Goal: Obtain resource: Obtain resource

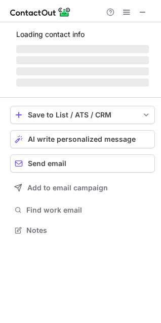
scroll to position [229, 161]
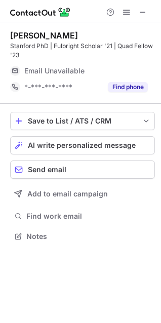
click at [58, 70] on span "Email Unavailable" at bounding box center [54, 70] width 60 height 9
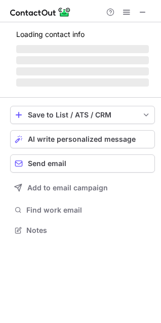
scroll to position [220, 161]
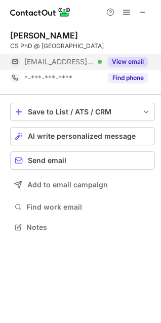
click at [123, 61] on button "View email" at bounding box center [128, 62] width 40 height 10
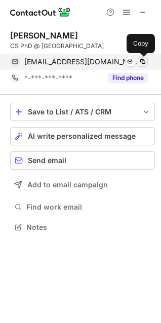
click at [139, 60] on span at bounding box center [143, 62] width 8 height 8
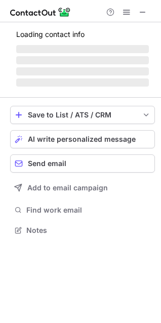
scroll to position [220, 161]
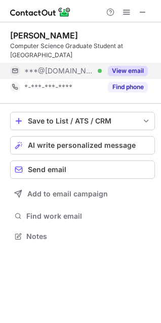
click at [123, 66] on button "View email" at bounding box center [128, 71] width 40 height 10
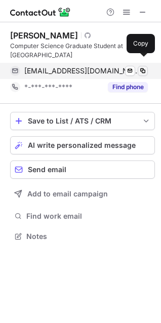
click at [140, 67] on span at bounding box center [143, 71] width 8 height 8
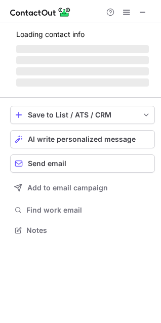
scroll to position [220, 161]
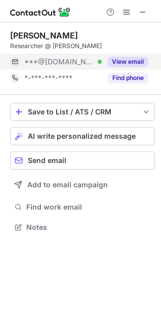
click at [134, 63] on button "View email" at bounding box center [128, 62] width 40 height 10
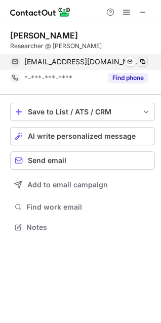
click at [144, 61] on span at bounding box center [143, 62] width 8 height 8
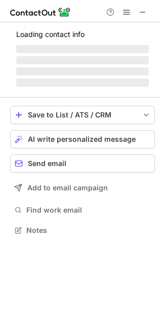
scroll to position [220, 161]
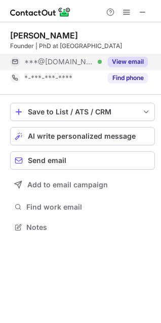
click at [115, 63] on button "View email" at bounding box center [128, 62] width 40 height 10
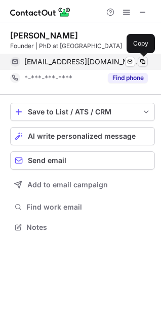
click at [139, 61] on span at bounding box center [143, 62] width 8 height 8
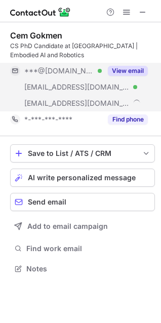
scroll to position [262, 161]
click at [120, 69] on button "View email" at bounding box center [128, 71] width 40 height 10
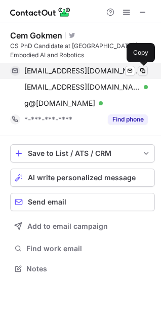
click at [140, 67] on span at bounding box center [143, 71] width 8 height 8
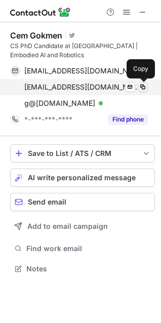
click at [139, 86] on span at bounding box center [143, 87] width 8 height 8
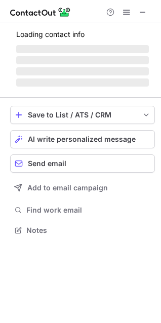
scroll to position [220, 161]
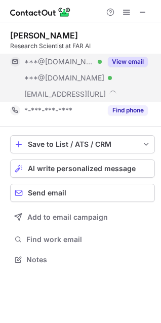
click at [120, 62] on button "View email" at bounding box center [128, 62] width 40 height 10
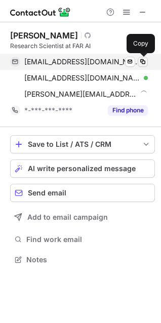
click at [145, 62] on span at bounding box center [143, 62] width 8 height 8
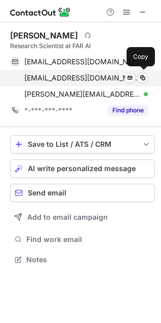
click at [142, 70] on div "[PERSON_NAME][EMAIL_ADDRESS][DOMAIN_NAME] Verified Send email Copy" at bounding box center [79, 78] width 138 height 16
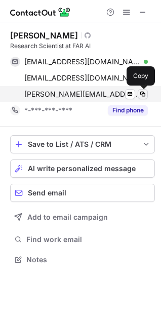
click at [141, 92] on span at bounding box center [143, 94] width 8 height 8
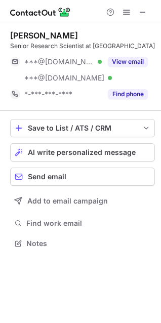
scroll to position [237, 161]
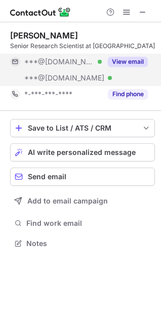
click at [136, 64] on button "View email" at bounding box center [128, 62] width 40 height 10
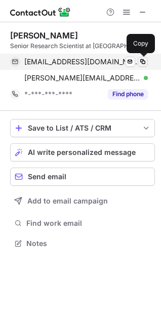
click at [144, 61] on span at bounding box center [143, 62] width 8 height 8
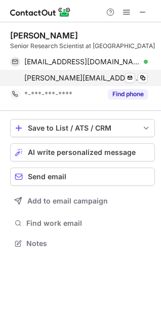
click at [140, 72] on div "drewa@google.com Verified Send email Copy" at bounding box center [79, 78] width 138 height 16
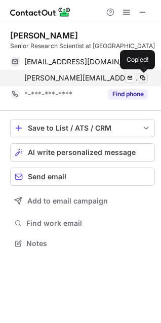
click at [140, 80] on span at bounding box center [143, 78] width 8 height 8
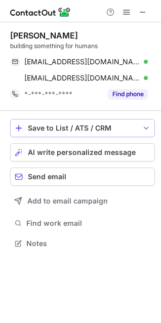
scroll to position [237, 161]
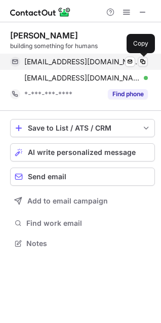
click at [141, 61] on span at bounding box center [143, 62] width 8 height 8
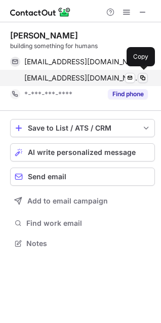
click at [141, 73] on button at bounding box center [143, 78] width 10 height 10
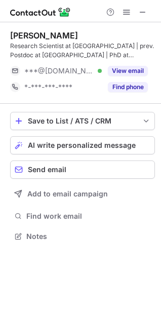
scroll to position [229, 161]
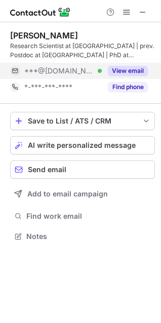
click at [126, 73] on button "View email" at bounding box center [128, 71] width 40 height 10
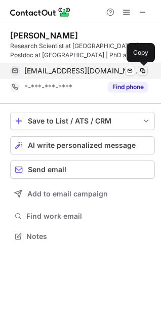
click at [143, 70] on span at bounding box center [143, 71] width 8 height 8
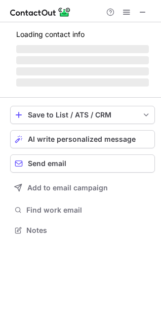
scroll to position [246, 161]
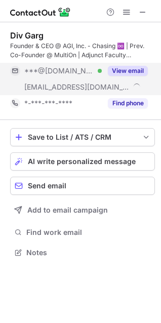
click at [123, 69] on button "View email" at bounding box center [128, 71] width 40 height 10
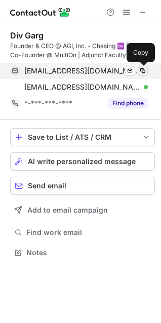
click at [142, 72] on span at bounding box center [143, 71] width 8 height 8
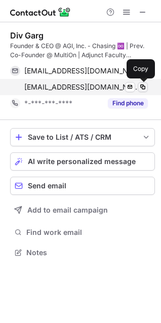
click at [142, 87] on span at bounding box center [143, 87] width 8 height 8
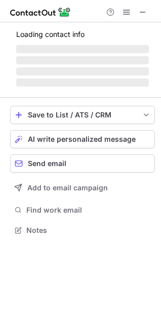
scroll to position [220, 161]
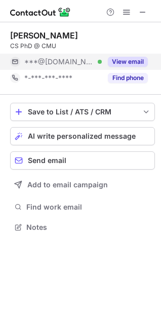
click at [125, 64] on button "View email" at bounding box center [128, 62] width 40 height 10
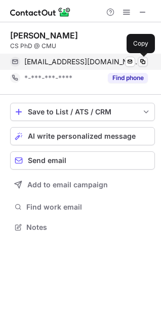
click at [139, 60] on span at bounding box center [143, 62] width 8 height 8
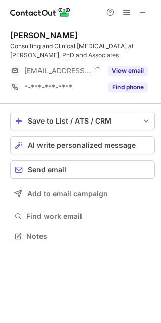
scroll to position [229, 161]
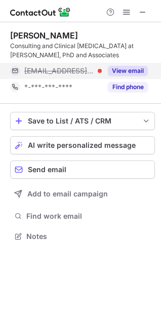
click at [126, 70] on button "View email" at bounding box center [128, 71] width 40 height 10
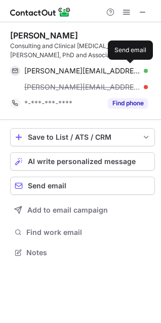
scroll to position [246, 161]
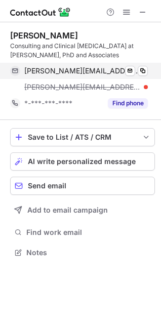
click at [148, 71] on div "david.rose1@va.gov Verified Send email Copy" at bounding box center [79, 71] width 138 height 16
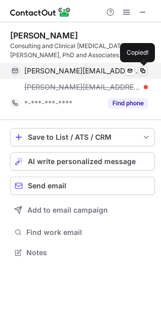
click at [145, 71] on span at bounding box center [143, 71] width 8 height 8
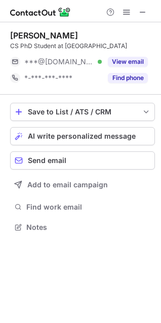
scroll to position [220, 161]
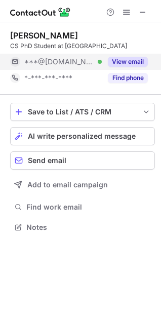
click at [134, 65] on button "View email" at bounding box center [128, 62] width 40 height 10
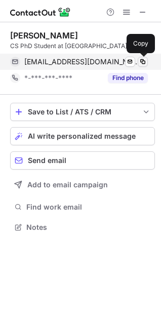
click at [140, 61] on span at bounding box center [143, 62] width 8 height 8
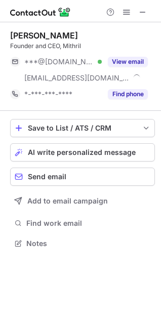
scroll to position [237, 161]
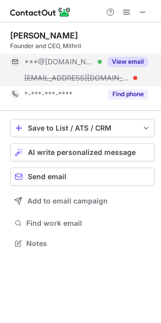
click at [138, 61] on button "View email" at bounding box center [128, 62] width 40 height 10
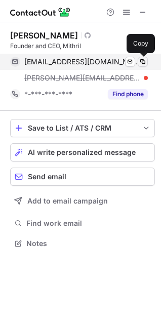
click at [141, 61] on span at bounding box center [143, 62] width 8 height 8
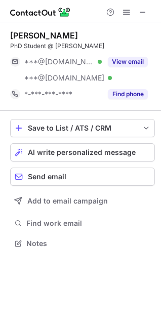
scroll to position [237, 161]
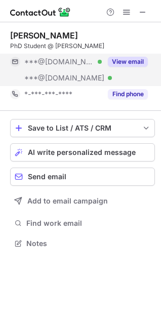
click at [120, 60] on button "View email" at bounding box center [128, 62] width 40 height 10
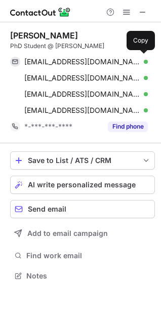
scroll to position [269, 161]
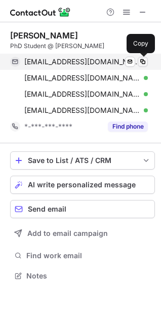
click at [142, 59] on span at bounding box center [143, 62] width 8 height 8
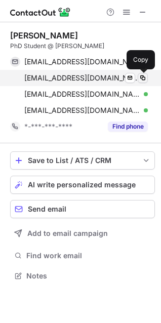
click at [140, 79] on span at bounding box center [143, 78] width 8 height 8
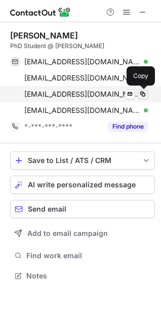
click at [139, 96] on span at bounding box center [143, 94] width 8 height 8
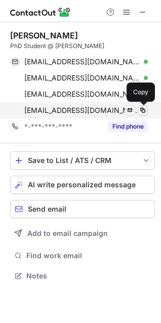
click at [142, 108] on span at bounding box center [143, 110] width 8 height 8
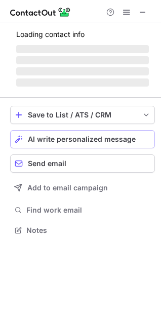
scroll to position [220, 161]
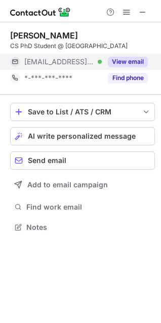
click at [126, 57] on button "View email" at bounding box center [128, 62] width 40 height 10
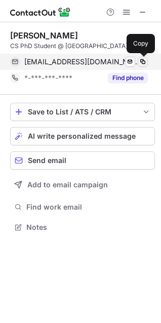
click at [142, 60] on span at bounding box center [143, 62] width 8 height 8
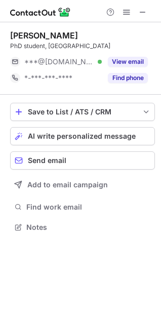
scroll to position [220, 161]
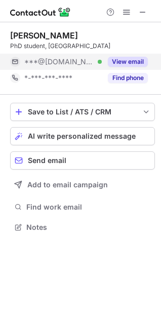
click at [112, 62] on button "View email" at bounding box center [128, 62] width 40 height 10
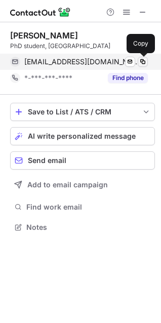
click at [144, 62] on span at bounding box center [143, 62] width 8 height 8
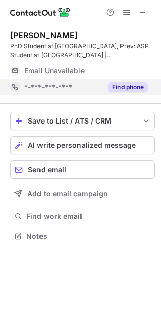
scroll to position [229, 161]
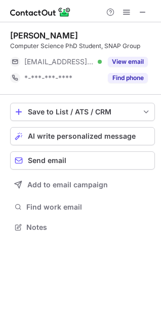
scroll to position [220, 161]
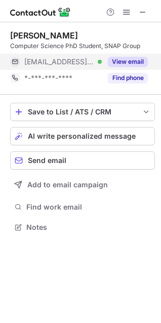
click at [131, 58] on button "View email" at bounding box center [128, 62] width 40 height 10
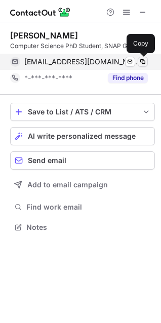
click at [141, 59] on span at bounding box center [143, 62] width 8 height 8
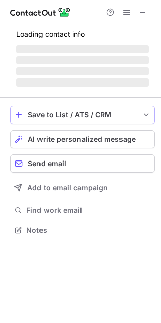
scroll to position [220, 161]
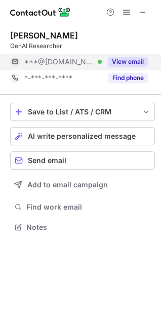
click at [133, 61] on button "View email" at bounding box center [128, 62] width 40 height 10
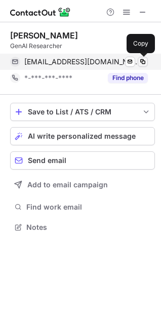
click at [143, 60] on span at bounding box center [143, 62] width 8 height 8
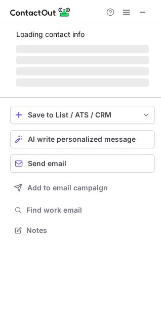
scroll to position [229, 161]
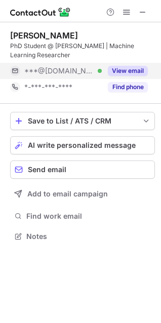
click at [138, 69] on button "View email" at bounding box center [128, 71] width 40 height 10
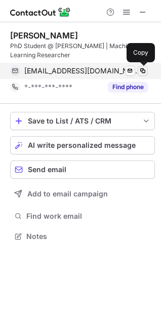
click at [144, 69] on span at bounding box center [143, 71] width 8 height 8
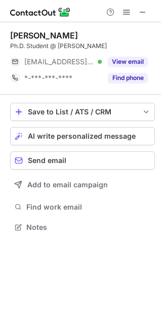
scroll to position [220, 161]
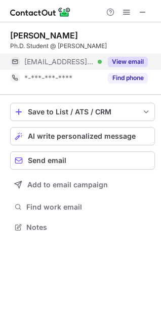
click at [132, 65] on button "View email" at bounding box center [128, 62] width 40 height 10
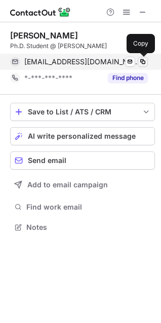
click at [140, 61] on span at bounding box center [143, 62] width 8 height 8
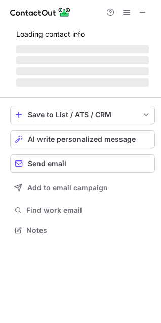
scroll to position [220, 161]
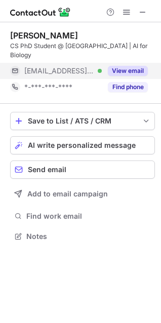
click at [114, 66] on button "View email" at bounding box center [128, 71] width 40 height 10
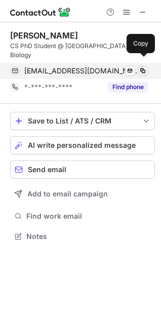
click at [141, 67] on span at bounding box center [143, 71] width 8 height 8
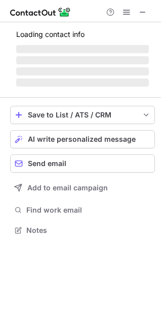
scroll to position [237, 161]
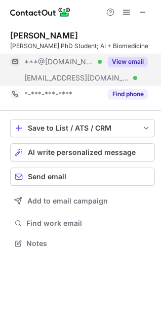
click at [118, 63] on button "View email" at bounding box center [128, 62] width 40 height 10
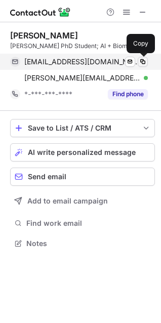
click at [141, 58] on span at bounding box center [143, 62] width 8 height 8
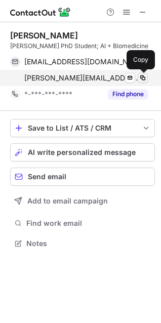
click at [145, 73] on button at bounding box center [143, 78] width 10 height 10
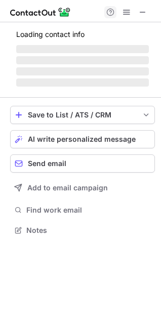
scroll to position [220, 161]
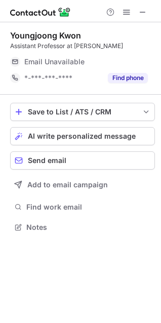
scroll to position [220, 161]
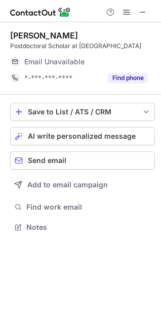
scroll to position [220, 161]
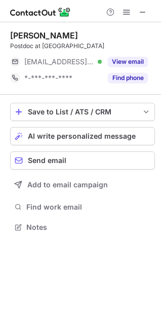
scroll to position [220, 161]
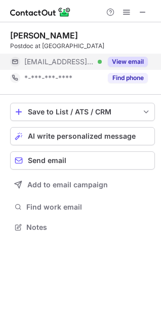
click at [133, 58] on button "View email" at bounding box center [128, 62] width 40 height 10
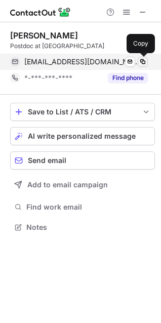
click at [146, 61] on span at bounding box center [143, 62] width 8 height 8
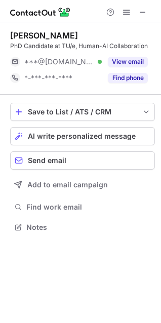
scroll to position [220, 161]
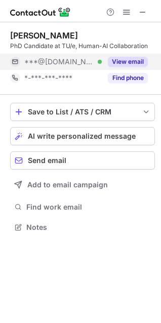
click at [128, 59] on button "View email" at bounding box center [128, 62] width 40 height 10
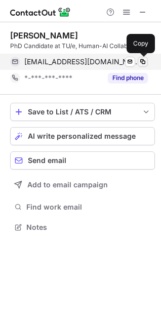
click at [138, 62] on button at bounding box center [143, 62] width 10 height 10
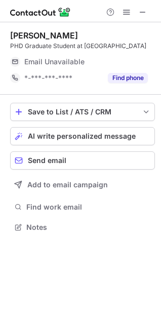
scroll to position [220, 161]
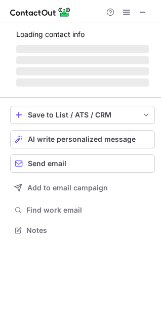
scroll to position [220, 161]
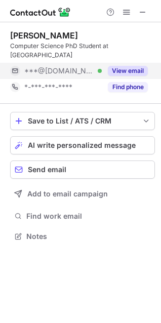
click at [135, 66] on button "View email" at bounding box center [128, 71] width 40 height 10
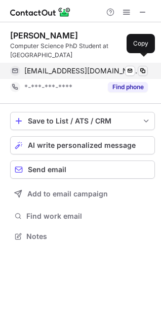
click at [143, 67] on span at bounding box center [143, 71] width 8 height 8
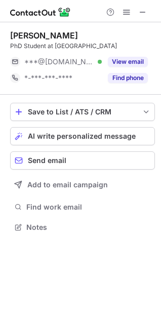
scroll to position [220, 161]
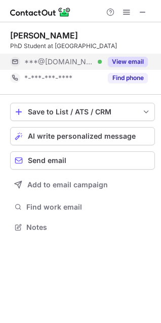
click at [131, 57] on button "View email" at bounding box center [128, 62] width 40 height 10
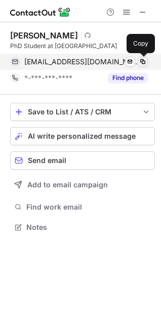
click at [142, 61] on span at bounding box center [143, 62] width 8 height 8
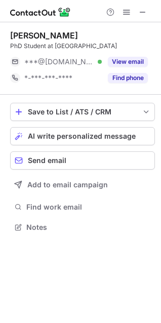
scroll to position [220, 161]
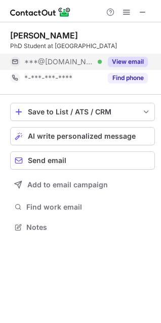
click at [131, 66] on button "View email" at bounding box center [128, 62] width 40 height 10
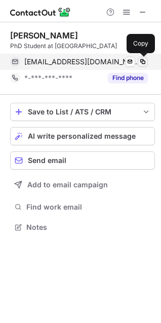
click at [140, 63] on span at bounding box center [143, 62] width 8 height 8
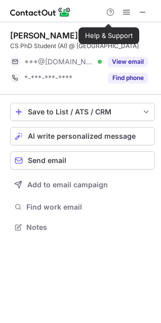
scroll to position [220, 161]
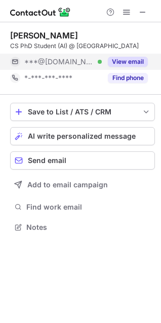
click at [134, 61] on button "View email" at bounding box center [128, 62] width 40 height 10
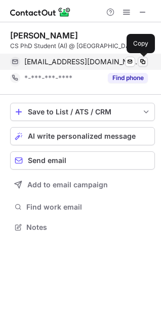
click at [145, 61] on span at bounding box center [143, 62] width 8 height 8
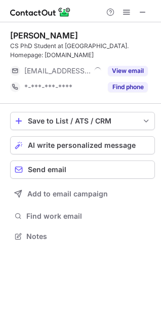
scroll to position [229, 161]
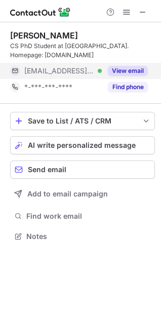
click at [135, 70] on button "View email" at bounding box center [128, 71] width 40 height 10
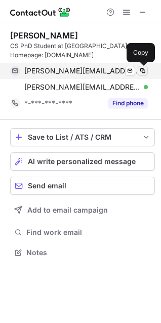
click at [143, 69] on span at bounding box center [143, 71] width 8 height 8
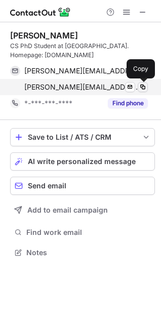
click at [140, 87] on span at bounding box center [143, 87] width 8 height 8
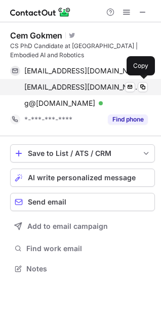
scroll to position [262, 161]
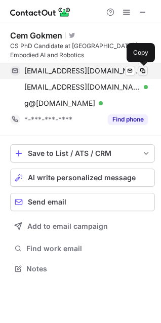
click at [144, 73] on span at bounding box center [143, 71] width 8 height 8
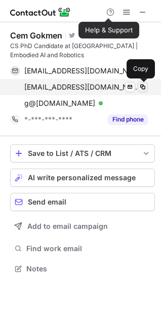
click at [143, 85] on span at bounding box center [143, 87] width 8 height 8
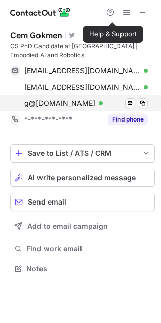
click at [137, 102] on div "g@fb.com Verified" at bounding box center [86, 103] width 124 height 9
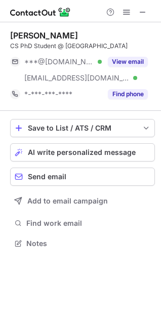
scroll to position [237, 161]
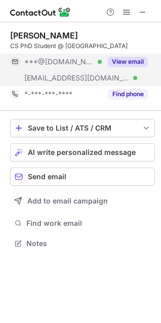
click at [120, 59] on button "View email" at bounding box center [128, 62] width 40 height 10
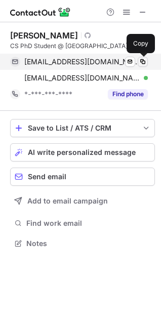
click at [140, 59] on span at bounding box center [143, 62] width 8 height 8
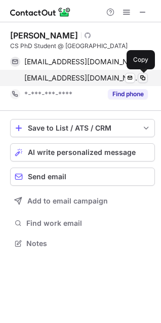
click at [140, 78] on span at bounding box center [143, 78] width 8 height 8
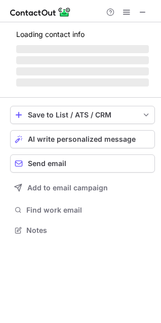
scroll to position [220, 161]
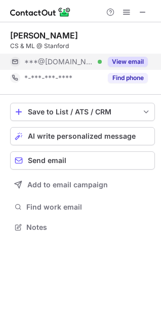
click at [128, 61] on button "View email" at bounding box center [128, 62] width 40 height 10
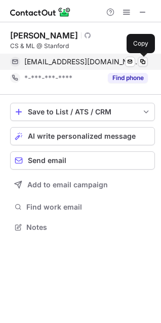
click at [138, 61] on button at bounding box center [143, 62] width 10 height 10
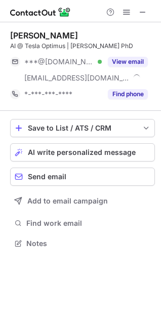
scroll to position [237, 161]
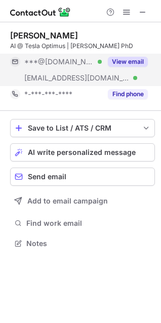
click at [138, 62] on button "View email" at bounding box center [128, 62] width 40 height 10
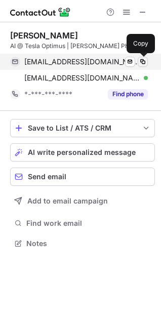
click at [141, 61] on span at bounding box center [143, 62] width 8 height 8
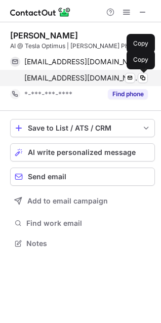
click at [141, 72] on div "[EMAIL_ADDRESS][DOMAIN_NAME] Verified Send email Copy" at bounding box center [79, 78] width 138 height 16
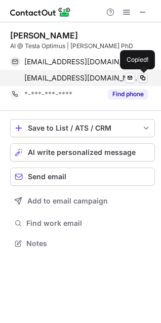
click at [141, 76] on span at bounding box center [143, 78] width 8 height 8
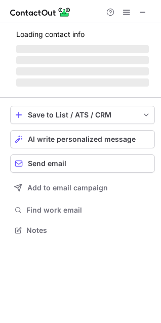
scroll to position [237, 161]
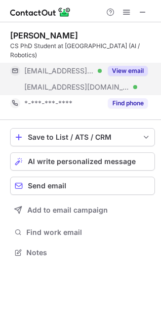
click at [126, 66] on button "View email" at bounding box center [128, 71] width 40 height 10
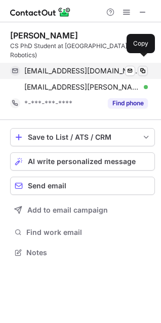
click at [140, 67] on span at bounding box center [143, 71] width 8 height 8
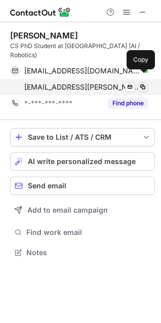
click at [142, 83] on span at bounding box center [143, 87] width 8 height 8
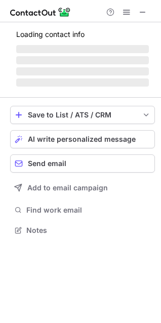
scroll to position [220, 161]
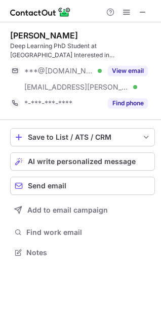
scroll to position [246, 161]
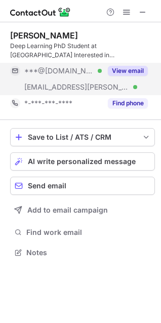
click at [129, 70] on button "View email" at bounding box center [128, 71] width 40 height 10
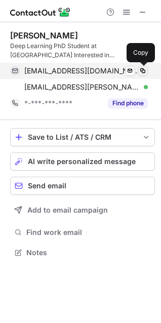
click at [145, 68] on span at bounding box center [143, 71] width 8 height 8
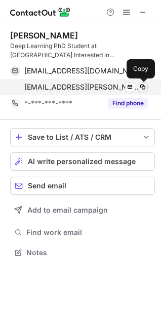
click at [139, 84] on span at bounding box center [143, 87] width 8 height 8
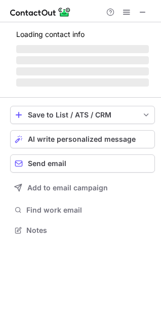
scroll to position [237, 161]
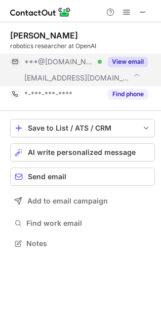
click at [128, 60] on button "View email" at bounding box center [128, 62] width 40 height 10
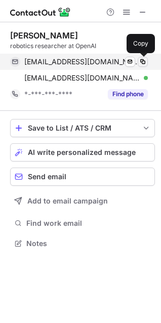
click at [141, 59] on span at bounding box center [143, 62] width 8 height 8
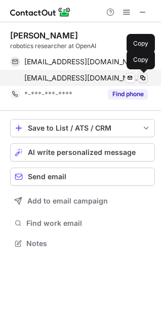
click at [145, 74] on span at bounding box center [143, 78] width 8 height 8
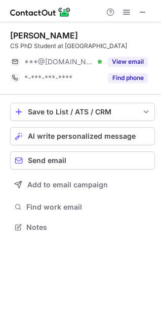
scroll to position [220, 161]
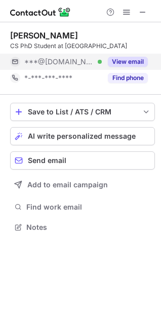
click at [129, 64] on button "View email" at bounding box center [128, 62] width 40 height 10
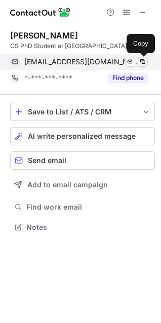
click at [139, 63] on span at bounding box center [143, 62] width 8 height 8
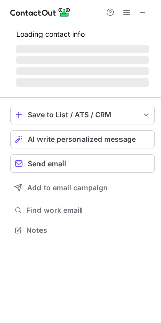
scroll to position [220, 161]
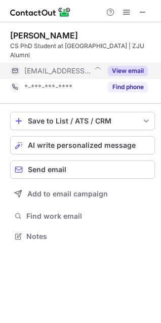
click at [120, 66] on button "View email" at bounding box center [128, 71] width 40 height 10
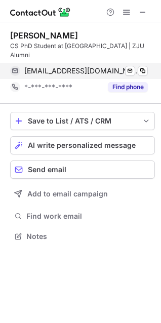
click at [137, 66] on div "[EMAIL_ADDRESS][DOMAIN_NAME] Verified" at bounding box center [86, 70] width 124 height 9
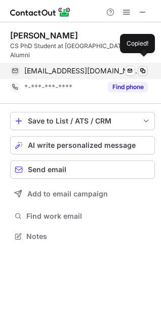
click at [140, 67] on span at bounding box center [143, 71] width 8 height 8
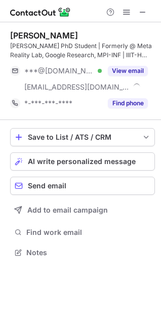
scroll to position [246, 161]
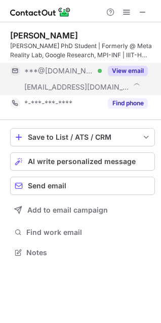
click at [125, 74] on button "View email" at bounding box center [128, 71] width 40 height 10
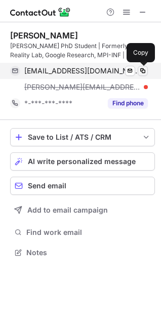
click at [143, 67] on span at bounding box center [143, 71] width 8 height 8
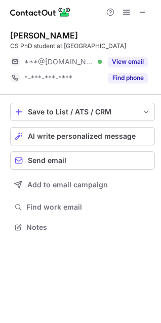
scroll to position [220, 161]
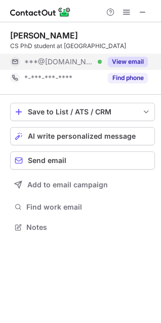
click at [131, 64] on button "View email" at bounding box center [128, 62] width 40 height 10
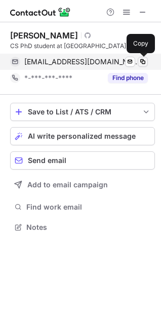
click at [140, 62] on span at bounding box center [143, 62] width 8 height 8
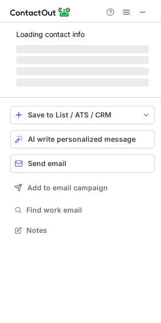
scroll to position [229, 161]
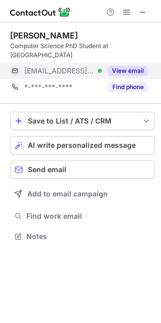
click at [121, 70] on button "View email" at bounding box center [128, 71] width 40 height 10
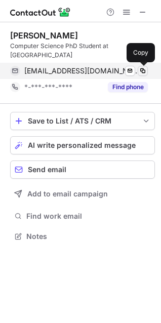
click at [142, 72] on span at bounding box center [143, 71] width 8 height 8
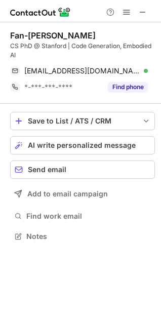
scroll to position [229, 161]
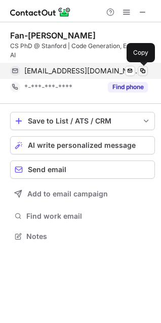
click at [143, 69] on span at bounding box center [143, 71] width 8 height 8
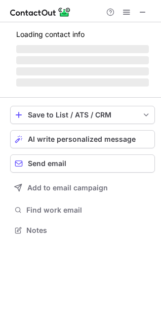
scroll to position [229, 161]
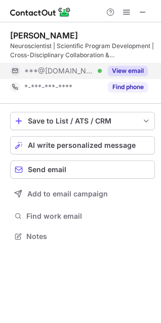
click at [134, 63] on div "View email" at bounding box center [125, 71] width 46 height 16
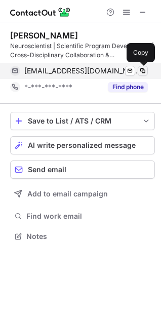
click at [143, 68] on span at bounding box center [143, 71] width 8 height 8
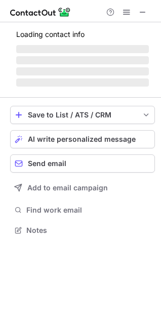
scroll to position [237, 161]
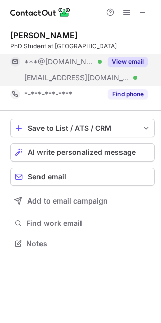
click at [125, 57] on button "View email" at bounding box center [128, 62] width 40 height 10
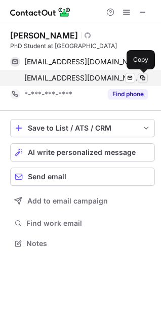
click at [141, 75] on span at bounding box center [143, 78] width 8 height 8
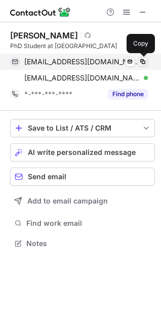
click at [142, 61] on span at bounding box center [143, 62] width 8 height 8
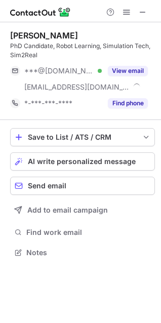
scroll to position [246, 161]
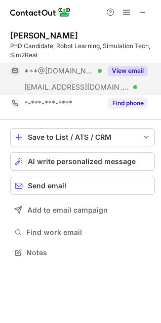
click at [130, 71] on button "View email" at bounding box center [128, 71] width 40 height 10
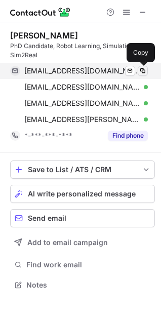
click at [145, 69] on span at bounding box center [143, 71] width 8 height 8
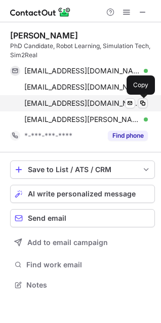
click at [139, 99] on span at bounding box center [143, 103] width 8 height 8
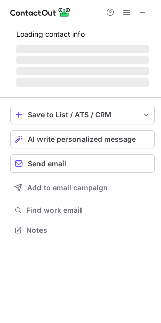
scroll to position [253, 161]
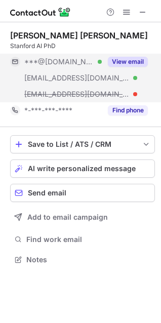
click at [135, 61] on button "View email" at bounding box center [128, 62] width 40 height 10
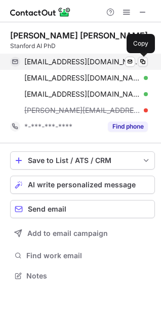
click at [146, 59] on span at bounding box center [143, 62] width 8 height 8
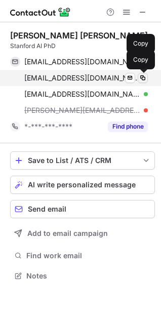
click at [143, 77] on span at bounding box center [143, 78] width 8 height 8
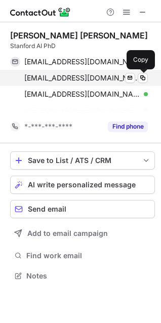
scroll to position [253, 161]
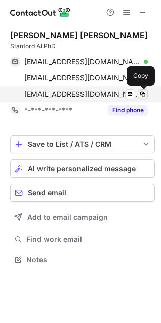
click at [145, 95] on span at bounding box center [143, 94] width 8 height 8
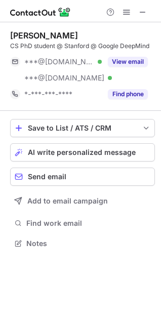
scroll to position [237, 161]
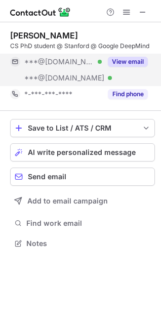
click at [126, 62] on button "View email" at bounding box center [128, 62] width 40 height 10
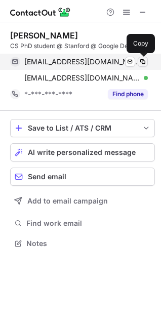
click at [142, 59] on span at bounding box center [143, 62] width 8 height 8
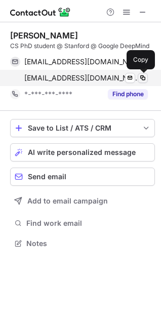
click at [143, 79] on span at bounding box center [143, 78] width 8 height 8
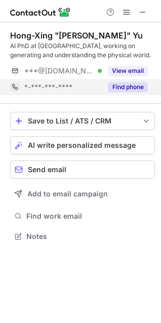
scroll to position [229, 161]
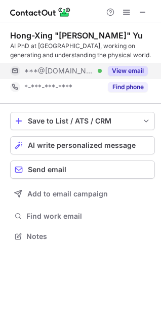
click at [124, 71] on button "View email" at bounding box center [128, 71] width 40 height 10
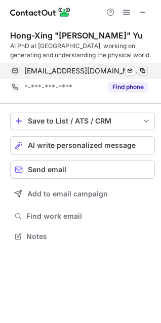
click at [141, 68] on span at bounding box center [143, 71] width 8 height 8
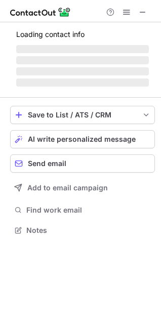
scroll to position [229, 161]
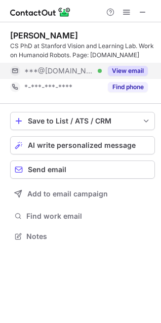
click at [128, 72] on button "View email" at bounding box center [128, 71] width 40 height 10
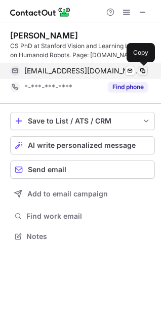
click at [142, 68] on span at bounding box center [143, 71] width 8 height 8
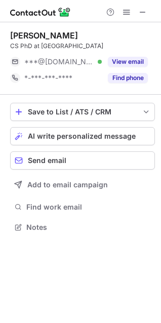
scroll to position [220, 161]
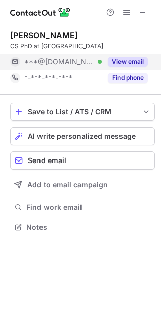
click at [128, 61] on button "View email" at bounding box center [128, 62] width 40 height 10
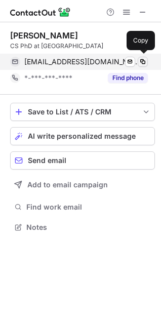
click at [138, 61] on button at bounding box center [143, 62] width 10 height 10
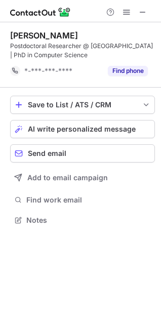
scroll to position [213, 161]
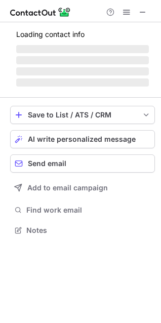
scroll to position [220, 161]
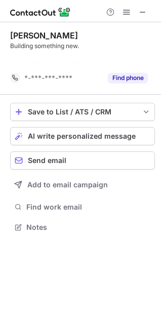
scroll to position [204, 161]
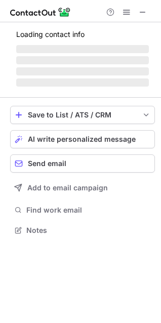
scroll to position [229, 161]
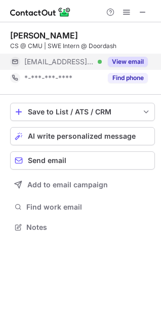
click at [128, 62] on button "View email" at bounding box center [128, 62] width 40 height 10
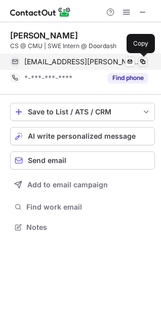
click at [141, 60] on span at bounding box center [143, 62] width 8 height 8
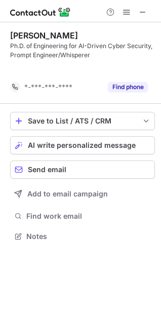
scroll to position [213, 161]
